Goal: Transaction & Acquisition: Obtain resource

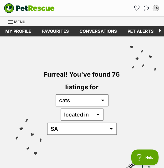
click at [139, 12] on li "Account quick links" at bounding box center [136, 8] width 8 height 8
click at [137, 9] on icon "Favourites" at bounding box center [136, 8] width 5 height 5
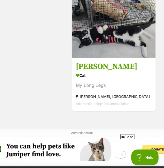
scroll to position [994, 0]
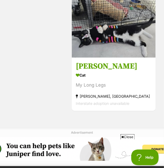
click at [125, 69] on h3 "Sammy" at bounding box center [114, 66] width 76 height 10
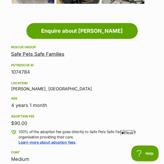
click at [130, 131] on span "Close" at bounding box center [127, 132] width 14 height 5
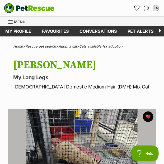
click at [47, 9] on img "PetRescue" at bounding box center [29, 8] width 51 height 10
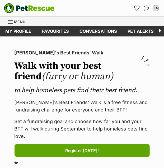
click at [18, 22] on span "Menu" at bounding box center [19, 22] width 11 height 4
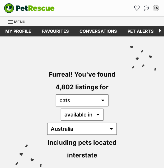
select select "disabled"
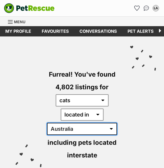
click at [104, 123] on select "[GEOGRAPHIC_DATA] [GEOGRAPHIC_DATA] [GEOGRAPHIC_DATA] [GEOGRAPHIC_DATA] [GEOGRA…" at bounding box center [82, 129] width 70 height 12
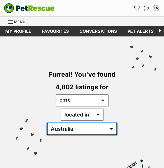
click at [106, 123] on select "[GEOGRAPHIC_DATA] [GEOGRAPHIC_DATA] [GEOGRAPHIC_DATA] [GEOGRAPHIC_DATA] [GEOGRA…" at bounding box center [82, 129] width 70 height 12
select select "SA"
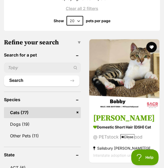
scroll to position [216, 0]
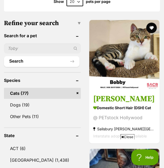
click at [138, 70] on img at bounding box center [124, 55] width 70 height 70
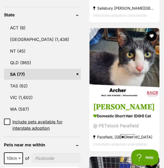
click at [135, 73] on img at bounding box center [124, 63] width 70 height 70
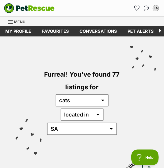
scroll to position [0, 0]
click at [136, 10] on icon "Favourites" at bounding box center [136, 8] width 5 height 5
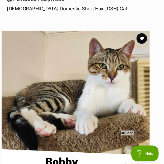
scroll to position [77, 6]
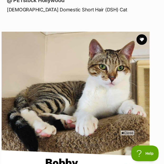
click at [143, 42] on button "favourite" at bounding box center [141, 39] width 11 height 11
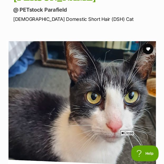
scroll to position [66, 0]
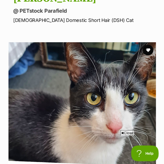
click at [149, 54] on button "favourite" at bounding box center [148, 50] width 11 height 11
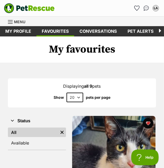
click at [45, 4] on img "PetRescue" at bounding box center [29, 8] width 51 height 10
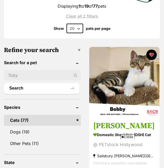
scroll to position [227, 0]
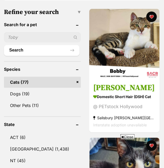
click at [138, 93] on strong "Domestic Short Hair (DSH) Cat" at bounding box center [124, 97] width 62 height 8
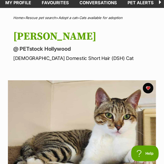
scroll to position [40, 0]
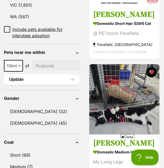
click at [53, 61] on input"] "postcode" at bounding box center [55, 66] width 49 height 10
type input"] "5000"
click at [60, 74] on button "Update" at bounding box center [41, 79] width 75 height 11
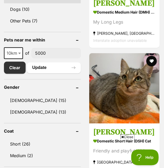
click at [15, 56] on span "10km" at bounding box center [13, 52] width 18 height 7
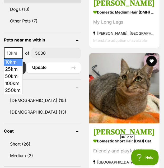
click at [62, 54] on input"] "5000" at bounding box center [55, 53] width 49 height 10
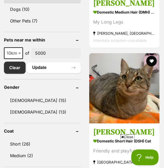
click at [17, 70] on link "Clear" at bounding box center [15, 67] width 22 height 12
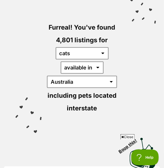
scroll to position [45, 0]
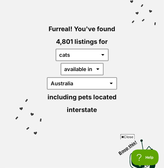
click at [91, 95] on span "including pets located interstate" at bounding box center [81, 103] width 69 height 20
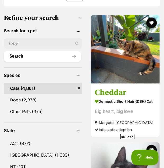
scroll to position [247, 0]
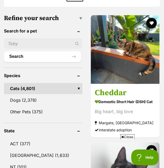
click at [138, 45] on img at bounding box center [125, 49] width 69 height 69
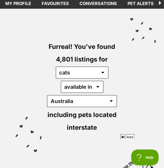
scroll to position [27, 0]
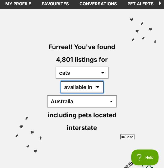
click at [73, 87] on select "available in located in" at bounding box center [82, 87] width 43 height 12
select select "disabled"
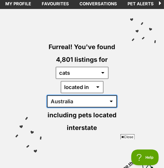
click at [108, 95] on select "Australia ACT NSW NT QLD SA TAS VIC WA" at bounding box center [82, 101] width 70 height 12
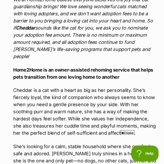
scroll to position [737, 0]
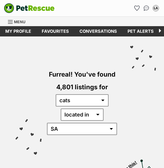
select select "SA"
